Goal: Transaction & Acquisition: Purchase product/service

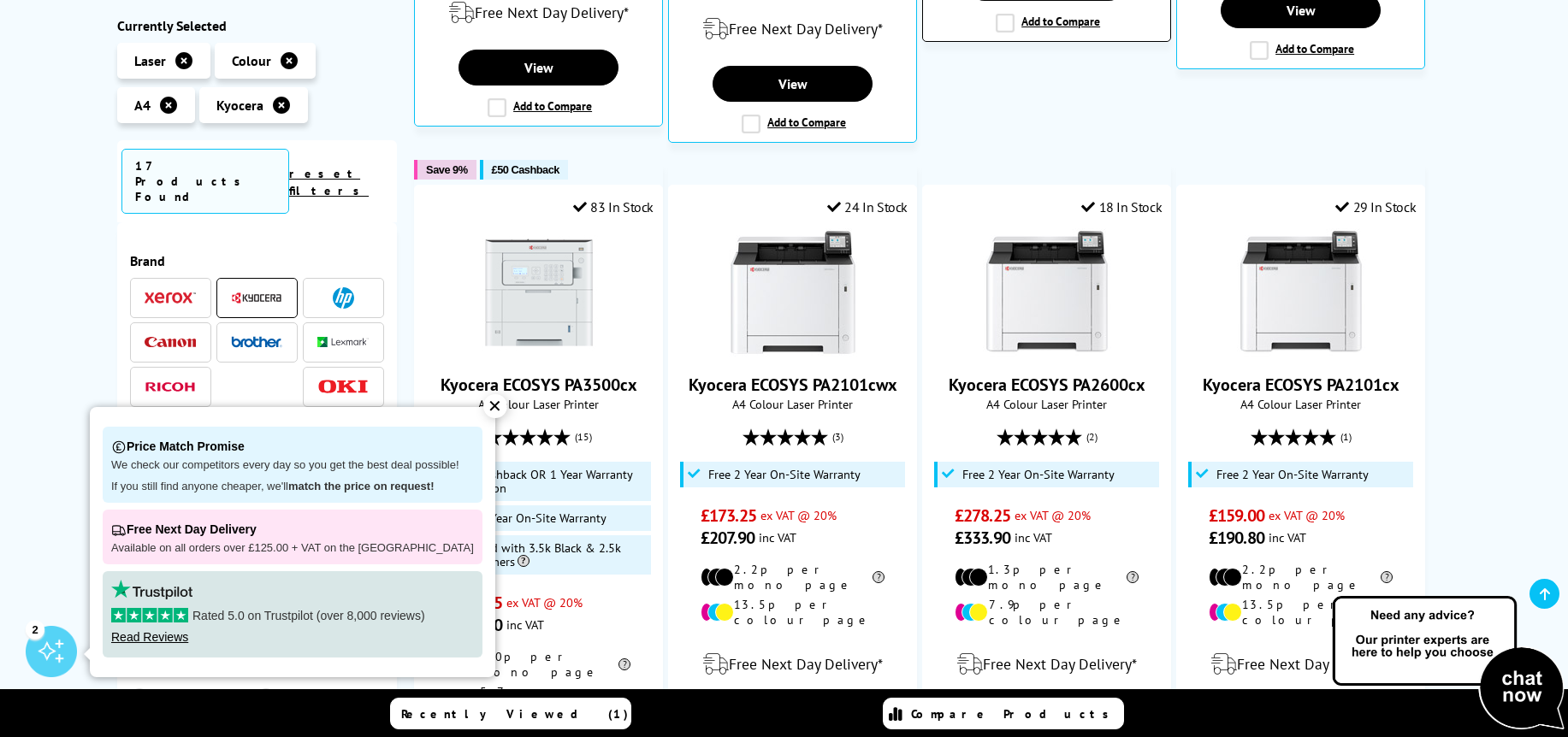
scroll to position [1026, 0]
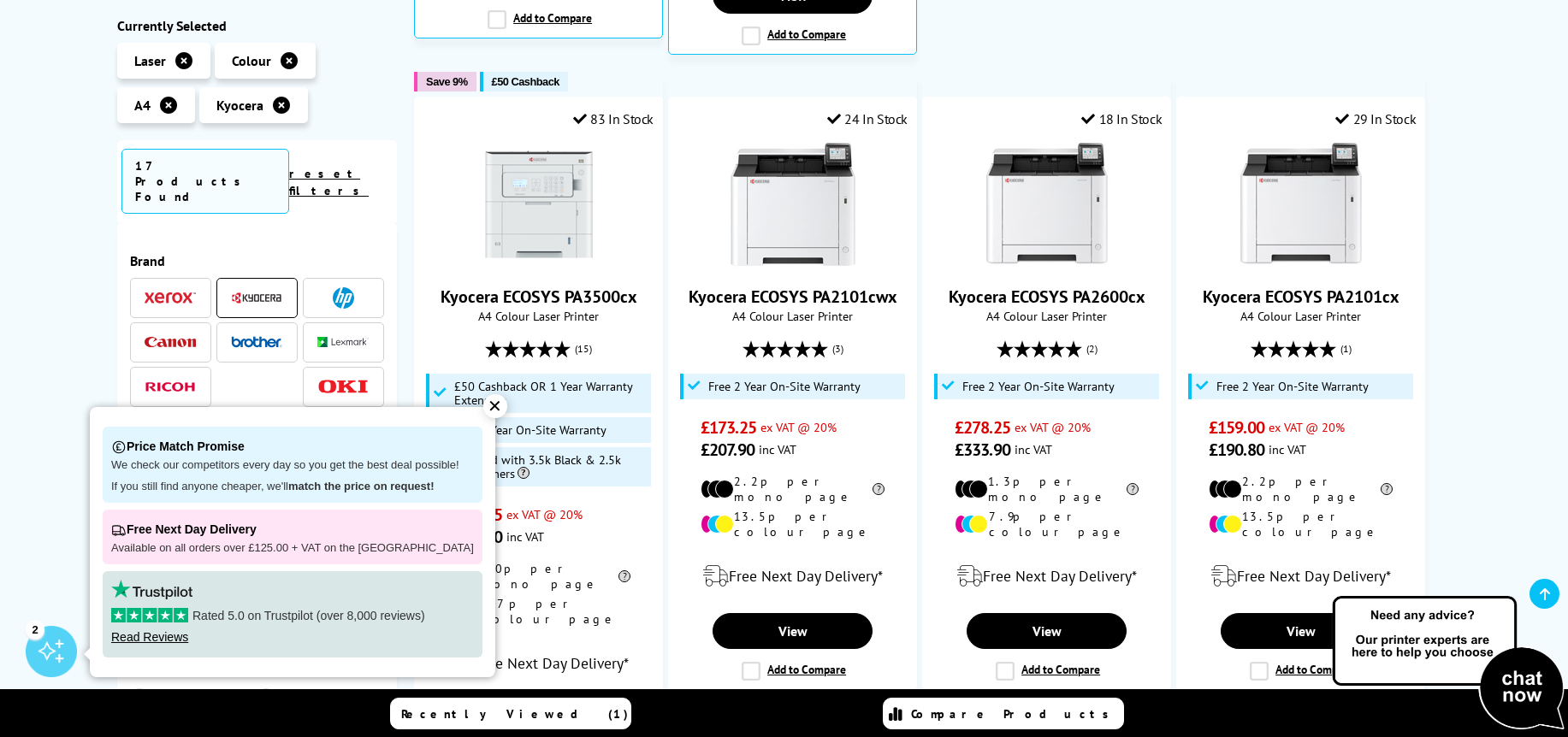
click at [484, 404] on div "✕" at bounding box center [496, 406] width 24 height 24
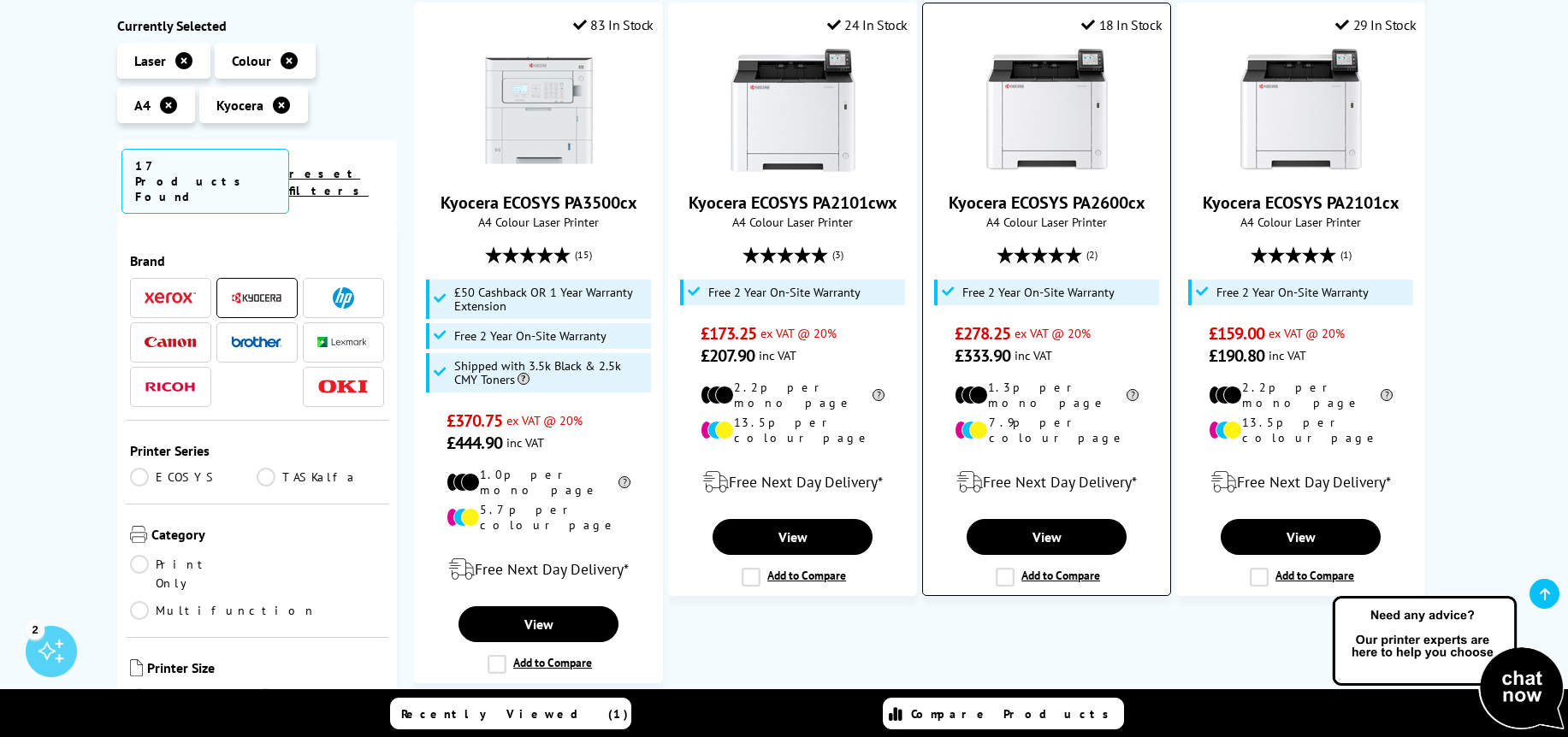
scroll to position [1111, 0]
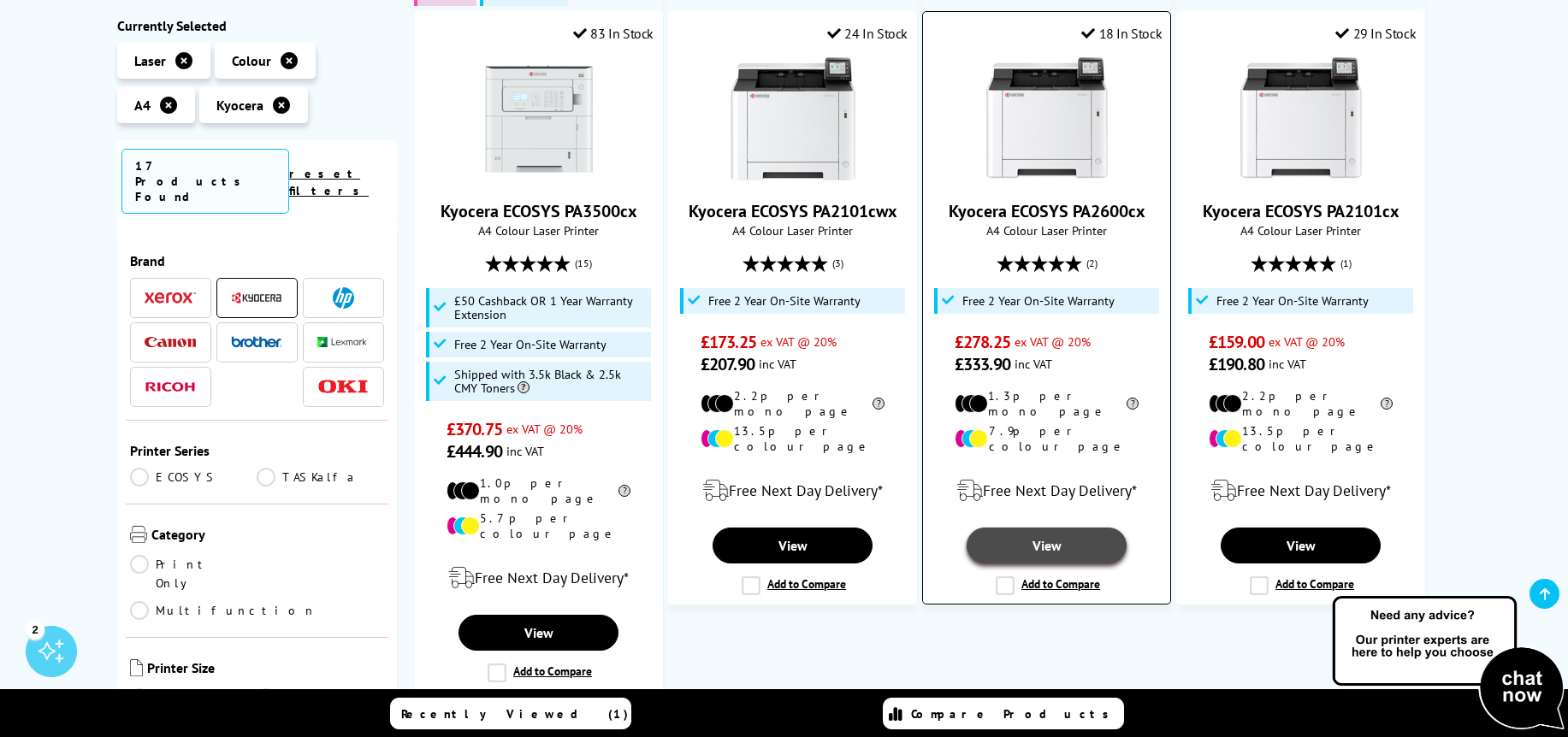
click at [1017, 528] on link "View" at bounding box center [1047, 546] width 159 height 36
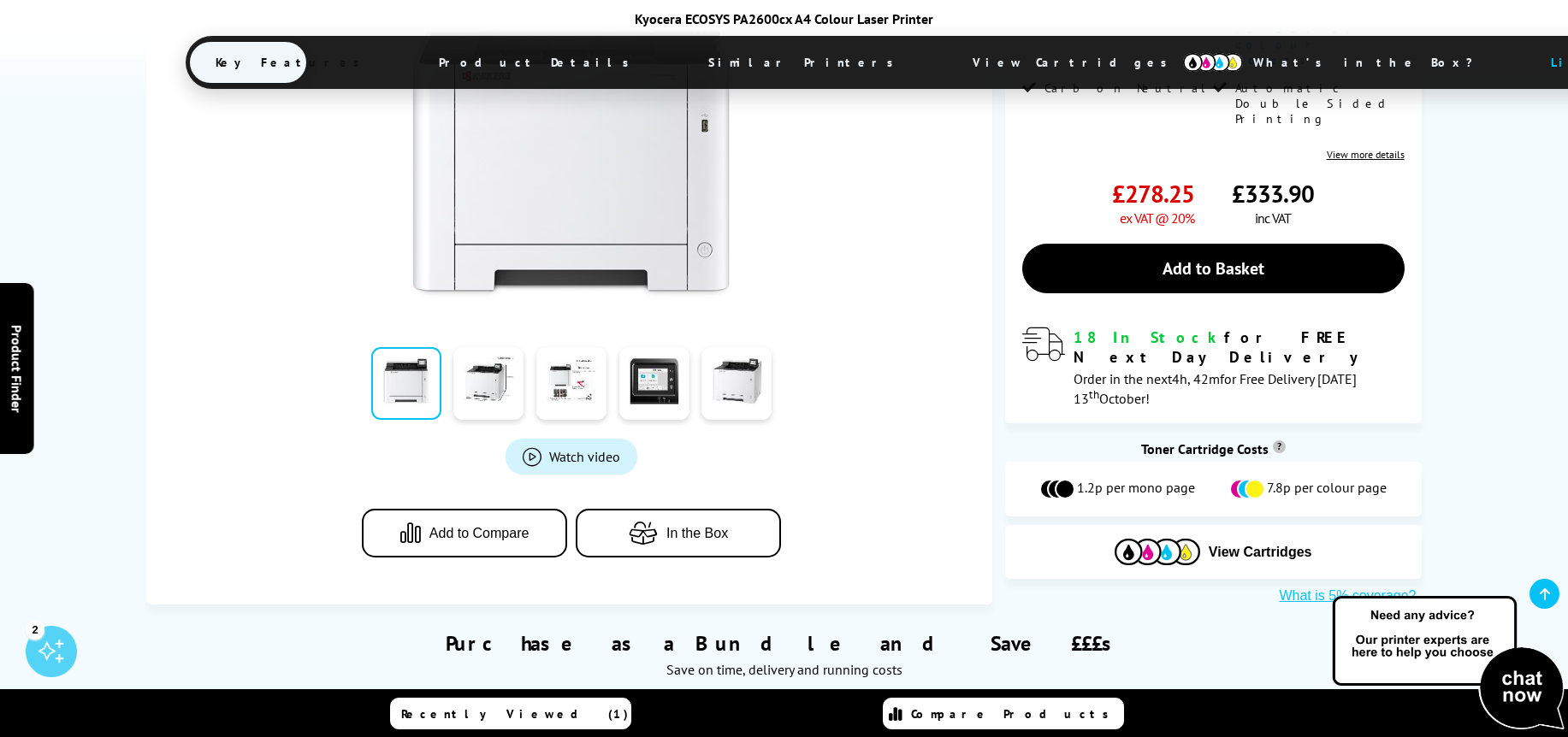
scroll to position [513, 0]
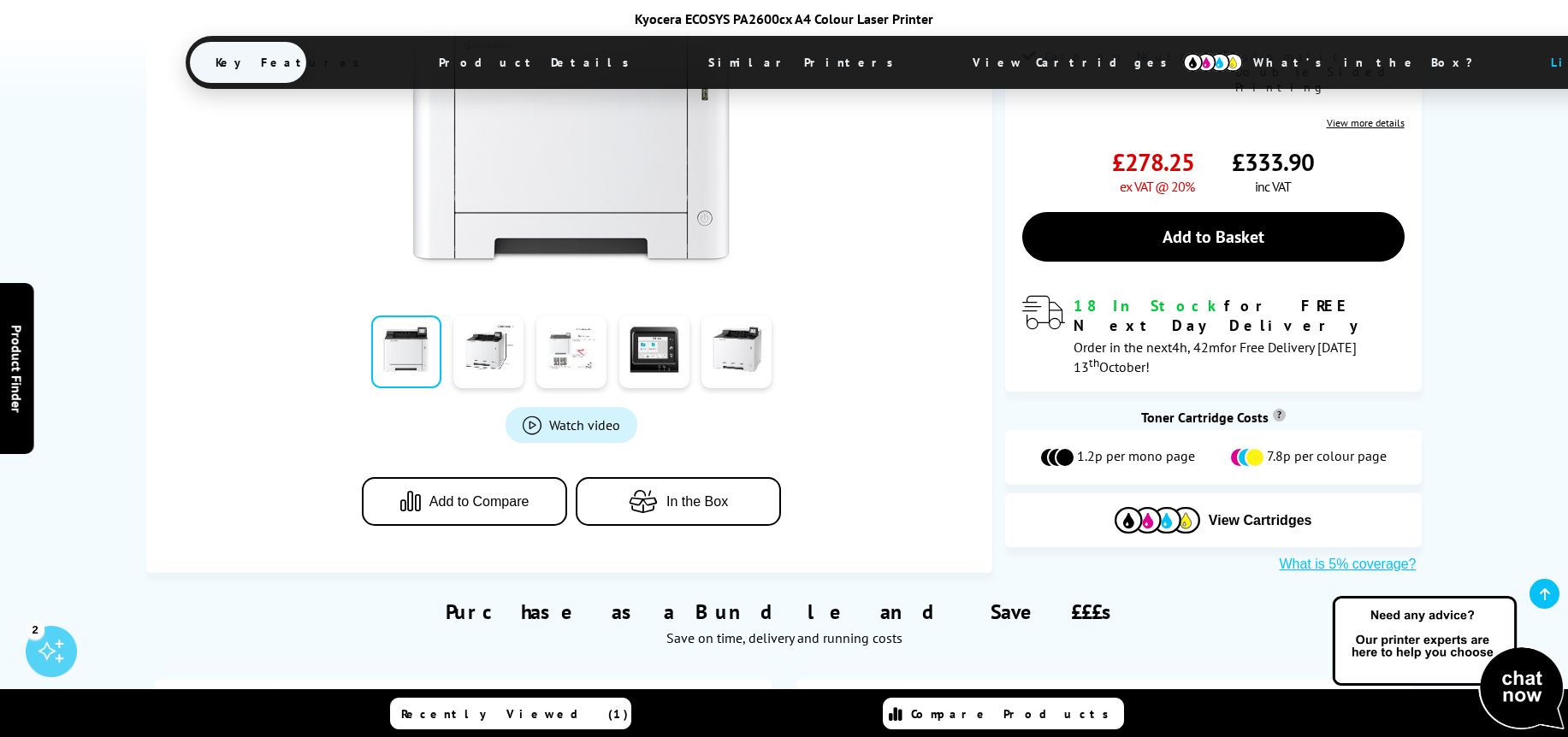
click at [559, 315] on link at bounding box center [572, 351] width 70 height 73
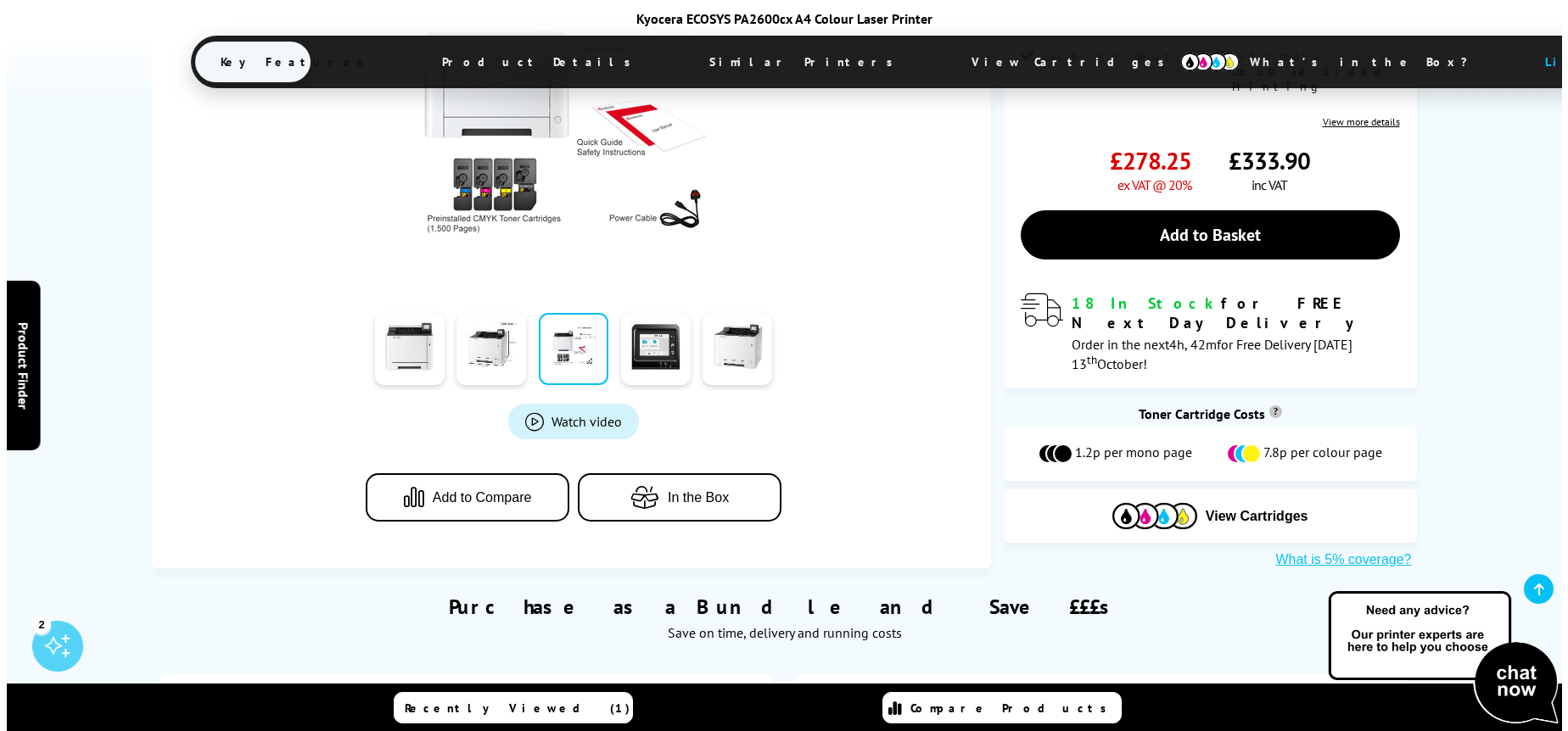
scroll to position [0, 0]
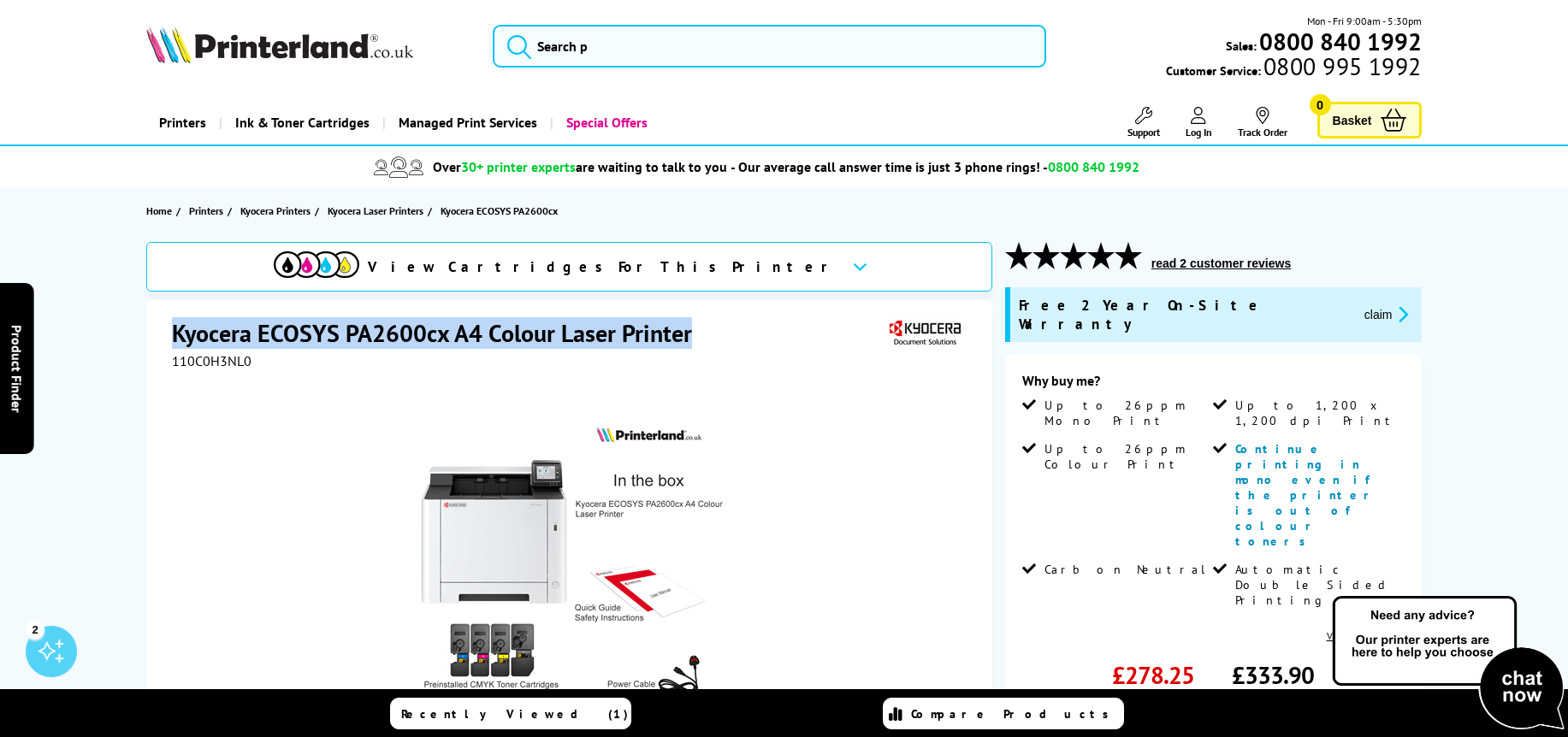
drag, startPoint x: 175, startPoint y: 333, endPoint x: 704, endPoint y: 338, distance: 529.0
click at [704, 338] on h1 "Kyocera ECOSYS PA2600cx A4 Colour Laser Printer" at bounding box center [441, 333] width 538 height 32
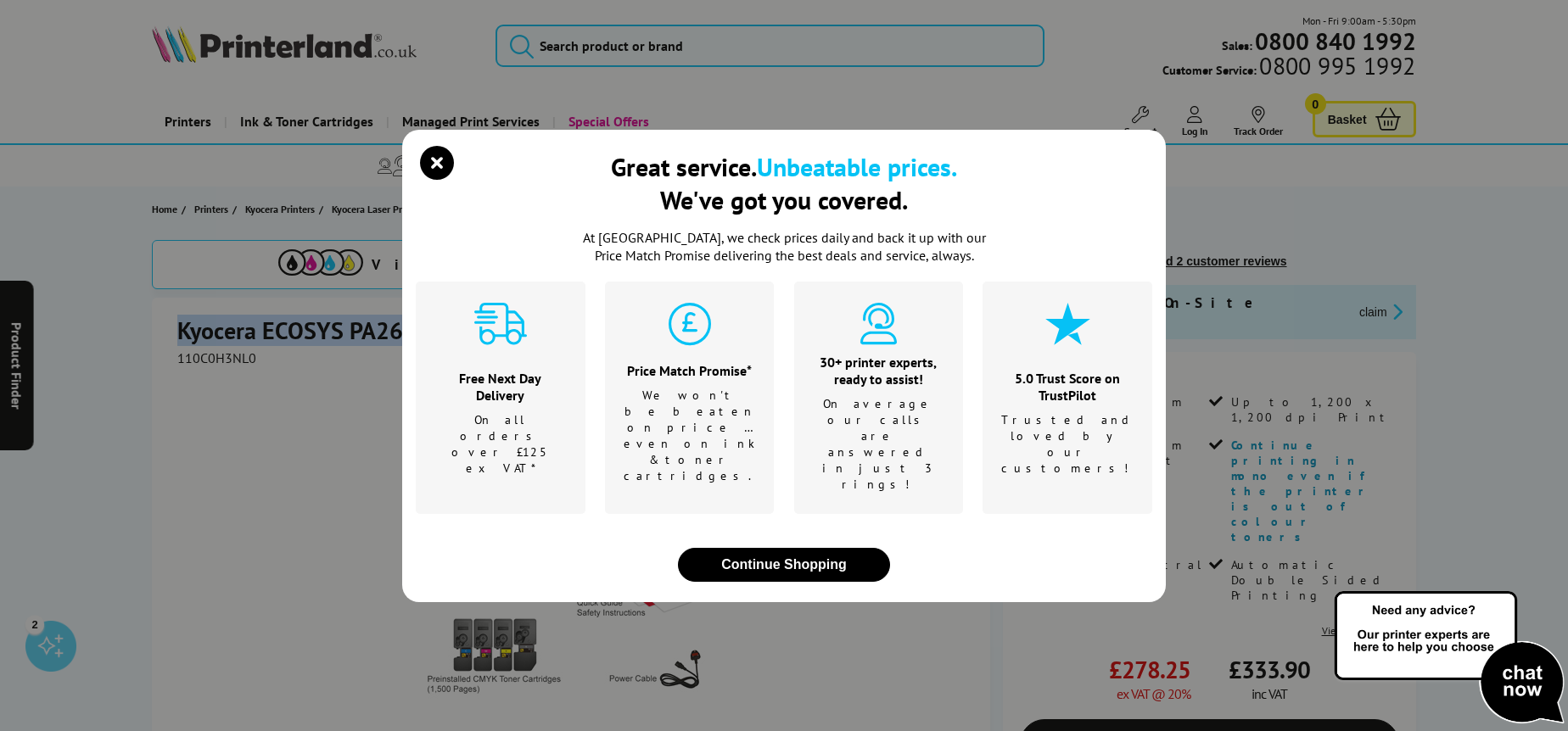
copy h1 "Kyocera ECOSYS PA2600cx A4 Colour Laser Printer"
